Goal: Find specific page/section: Find specific page/section

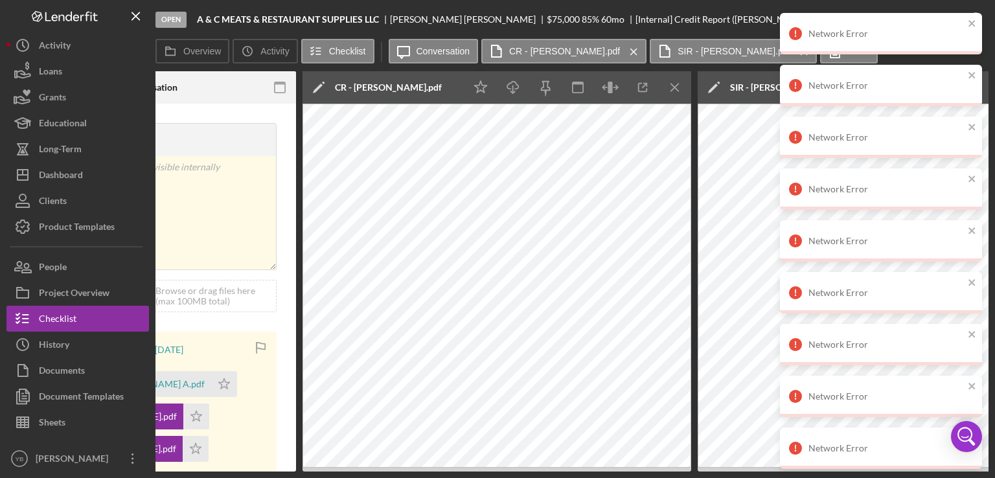
scroll to position [151, 0]
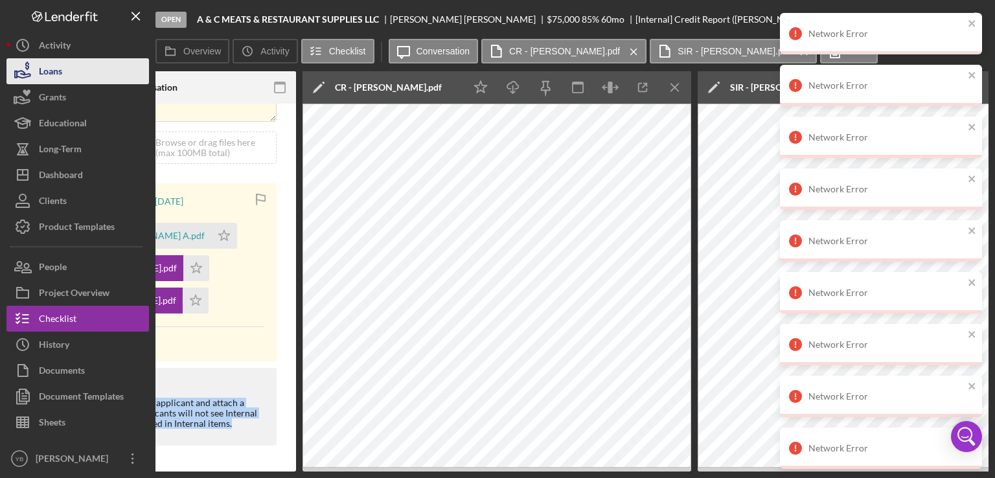
click at [65, 71] on button "Loans" at bounding box center [77, 71] width 143 height 26
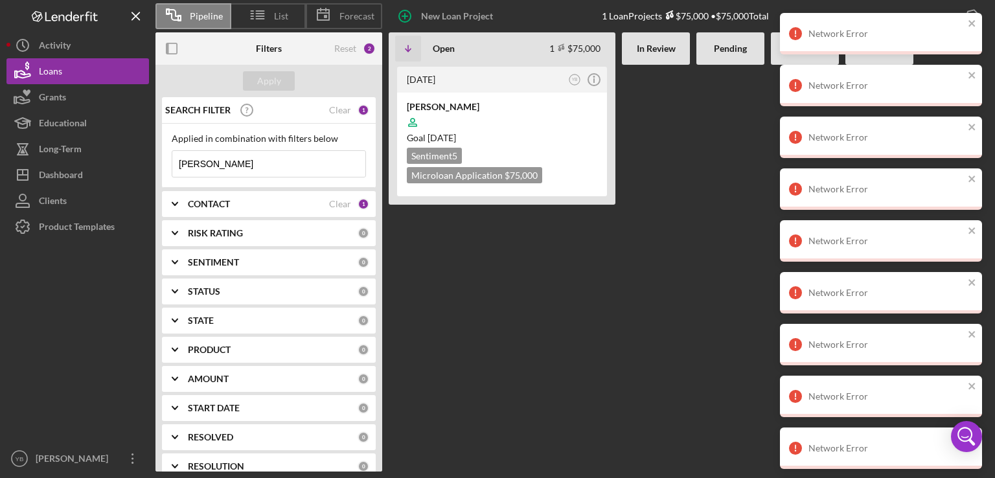
click at [243, 163] on input "[PERSON_NAME]" at bounding box center [268, 164] width 193 height 26
type input "a"
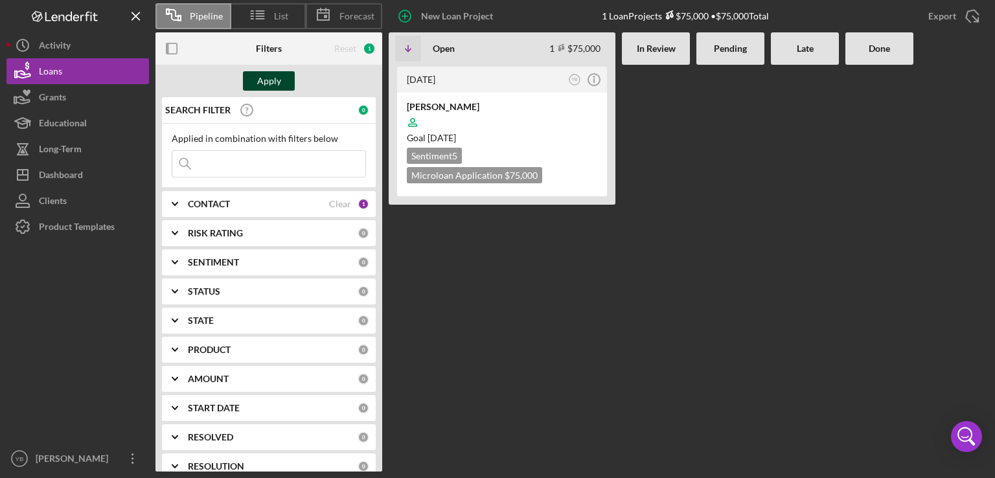
click at [267, 78] on div "Apply" at bounding box center [269, 80] width 24 height 19
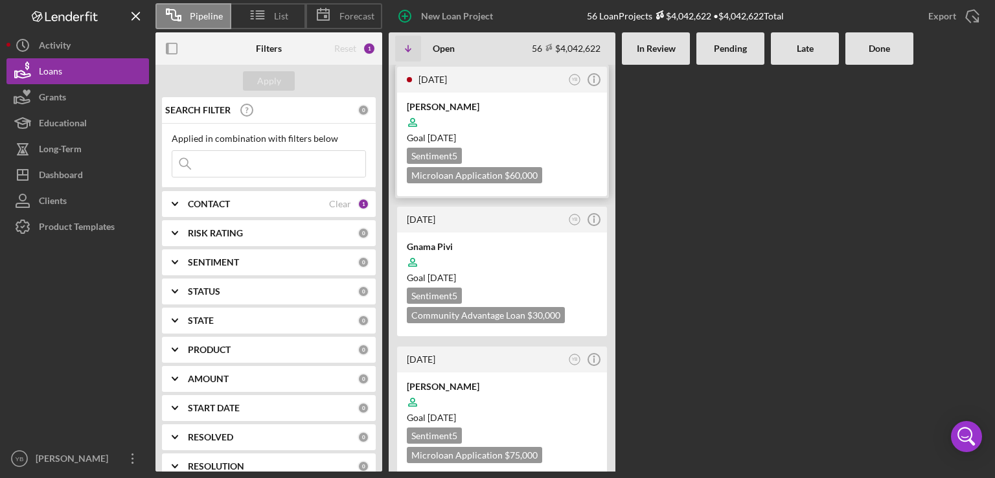
click at [521, 125] on div at bounding box center [502, 122] width 190 height 25
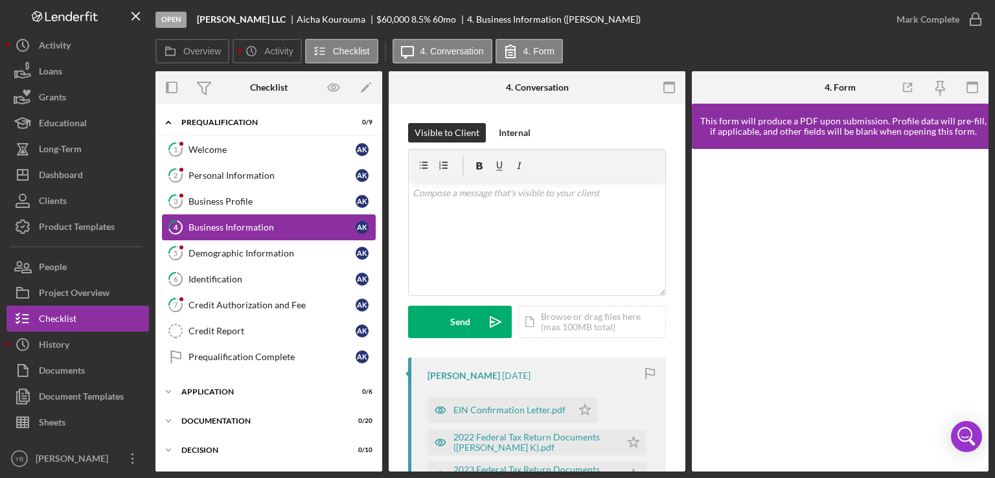
click at [241, 229] on div "Business Information" at bounding box center [272, 227] width 167 height 10
click at [684, 242] on div "Overview Internal Workflow Stage Open Icon/Dropdown Arrow Archive (can unarchiv…" at bounding box center [571, 271] width 833 height 400
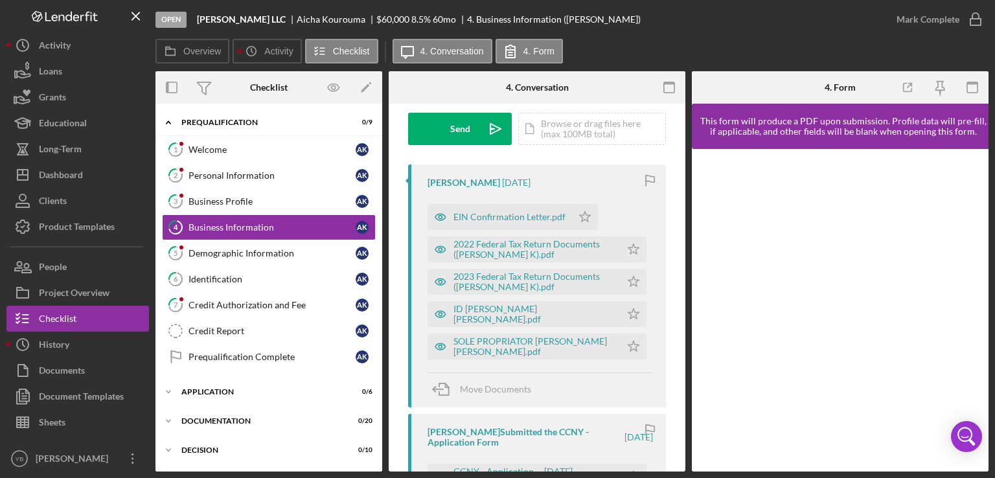
scroll to position [190, 0]
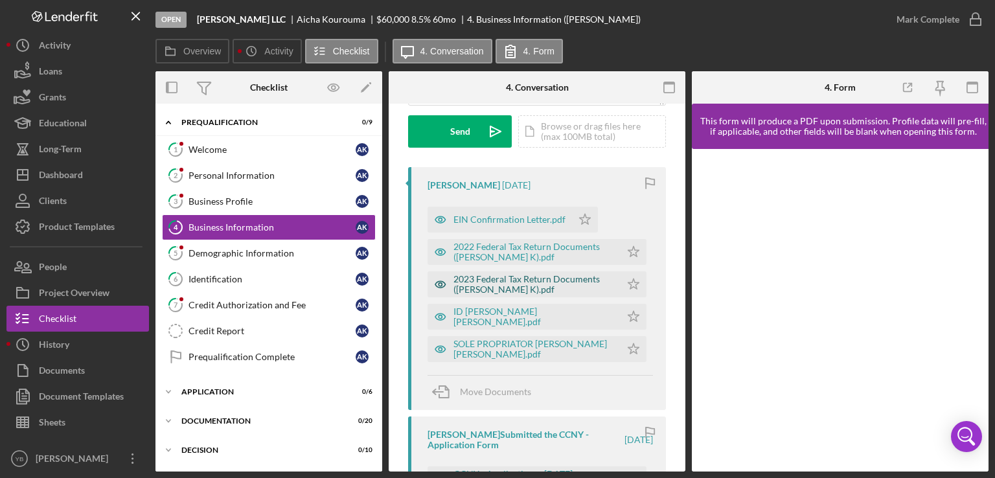
click at [490, 286] on div "2023 Federal Tax Return Documents ([PERSON_NAME] K).pdf" at bounding box center [534, 284] width 161 height 21
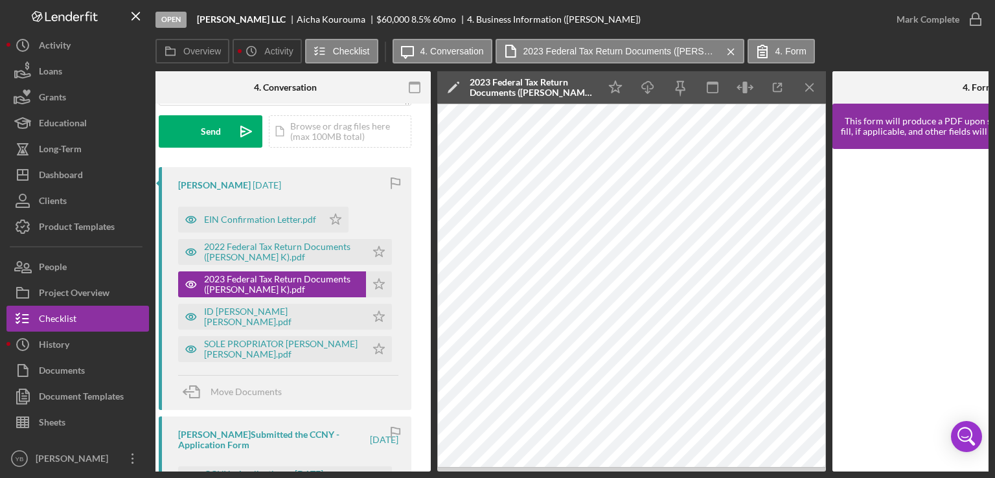
scroll to position [0, 255]
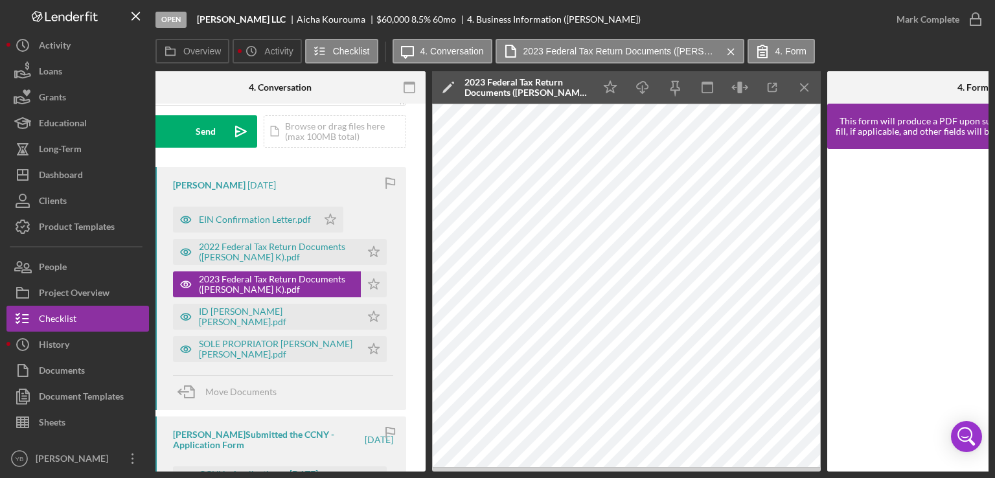
click at [334, 470] on div "Overview Internal Workflow Stage Open Icon/Dropdown Arrow Archive (can unarchiv…" at bounding box center [571, 271] width 833 height 400
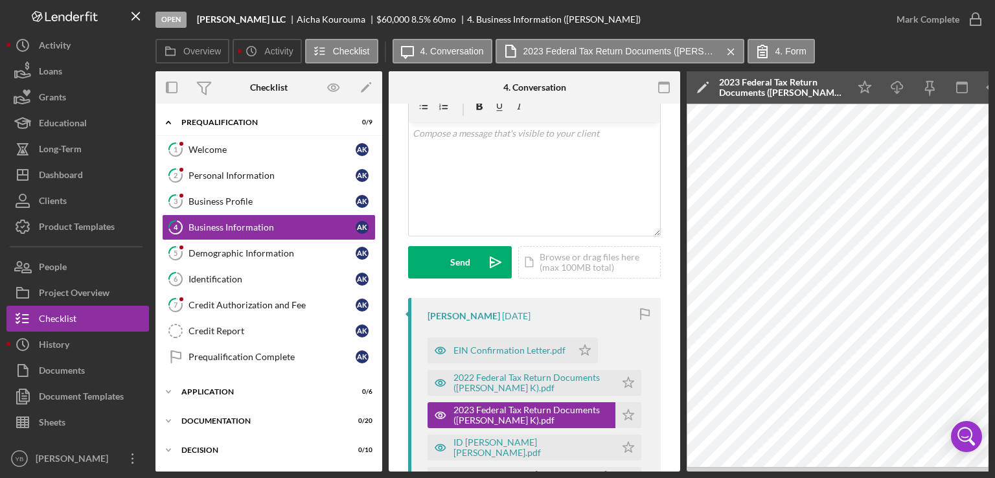
scroll to position [0, 0]
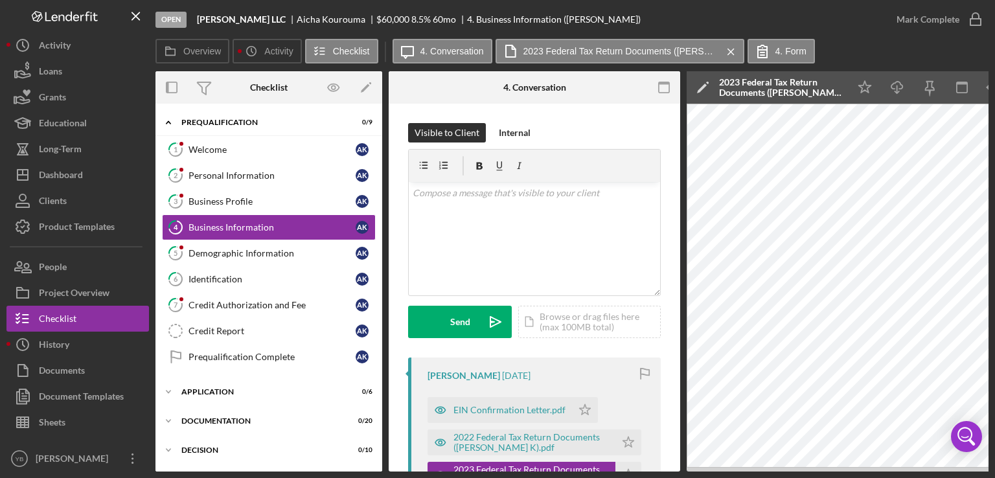
drag, startPoint x: 382, startPoint y: 392, endPoint x: 384, endPoint y: 472, distance: 80.3
click at [384, 472] on div "Open [PERSON_NAME] LLC [PERSON_NAME] $60,000 $60,000 8.5 % 60 mo 4. Business In…" at bounding box center [497, 239] width 995 height 478
click at [219, 388] on div "Application" at bounding box center [273, 392] width 185 height 8
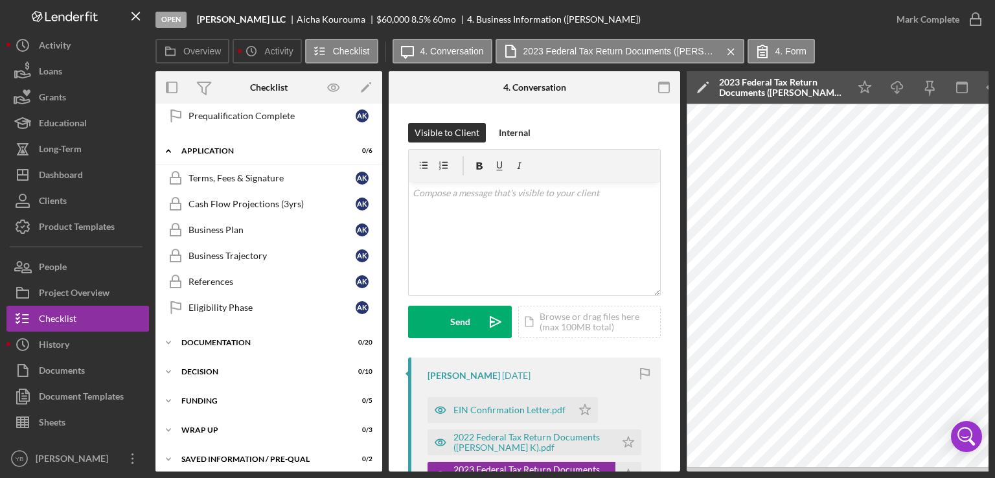
scroll to position [248, 0]
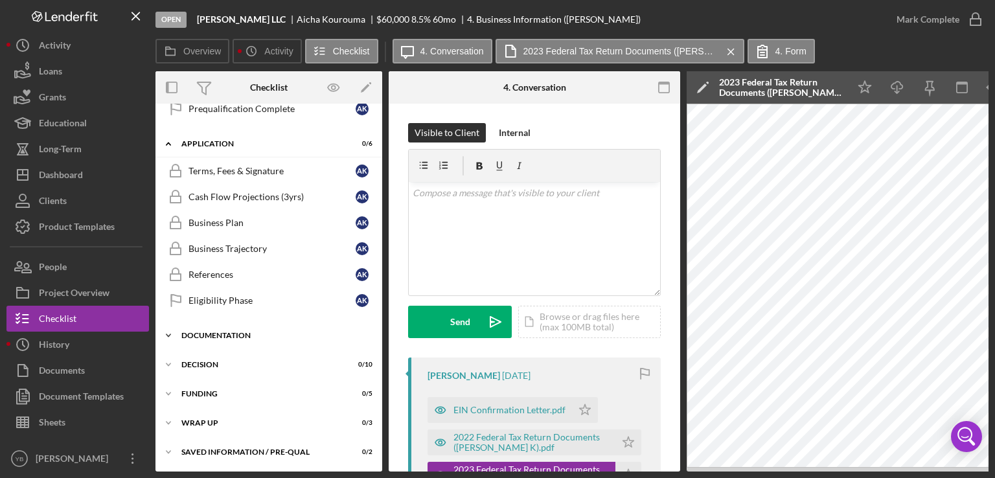
click at [223, 338] on div "Icon/Expander Documentation 0 / 20" at bounding box center [268, 336] width 227 height 26
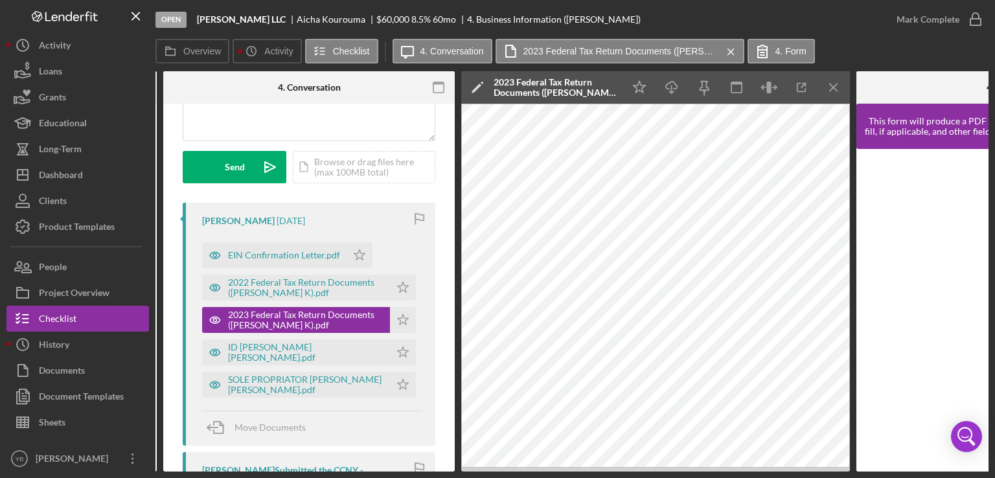
scroll to position [0, 234]
